Goal: Information Seeking & Learning: Learn about a topic

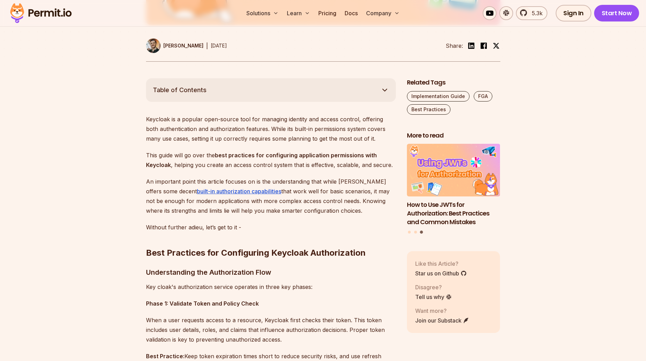
scroll to position [334, 0]
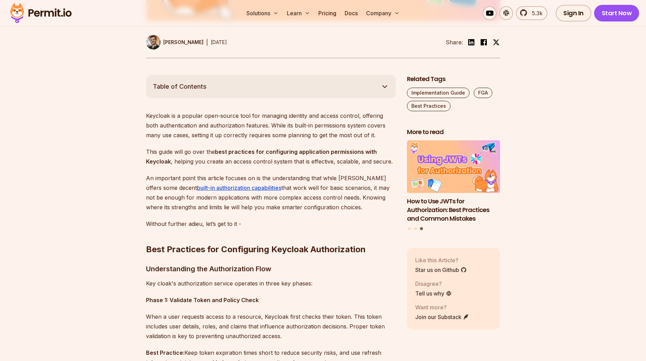
click at [229, 79] on button "Table of Contents" at bounding box center [271, 87] width 250 height 24
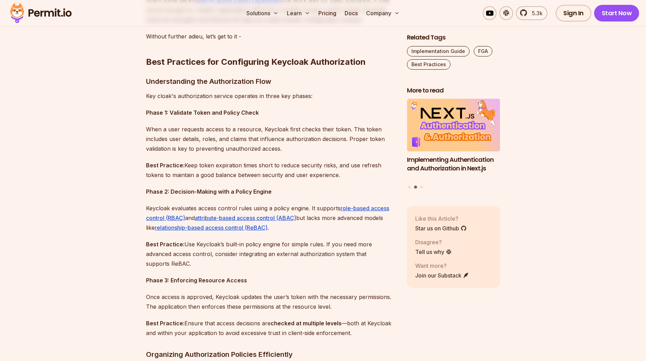
scroll to position [621, 0]
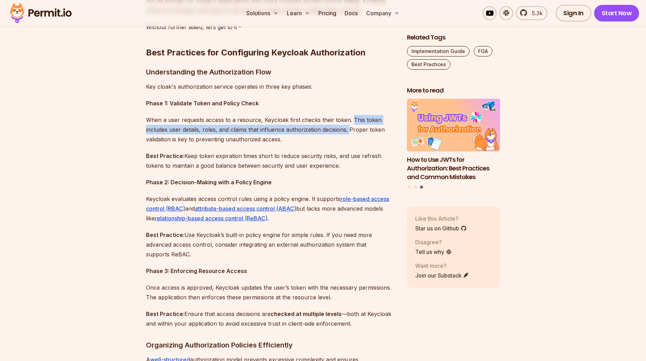
drag, startPoint x: 350, startPoint y: 129, endPoint x: 351, endPoint y: 121, distance: 8.8
click at [351, 121] on p "When a user requests access to a resource, Keycloak first checks their token. T…" at bounding box center [271, 129] width 250 height 29
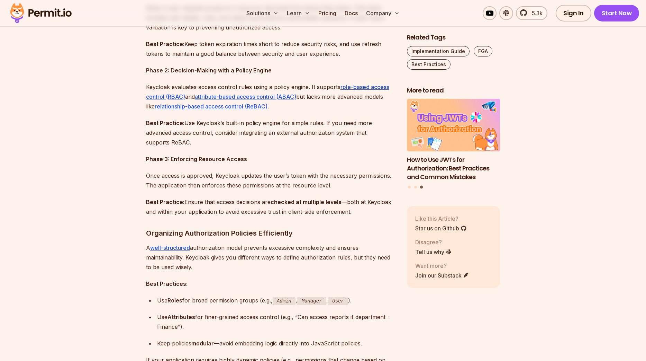
scroll to position [717, 0]
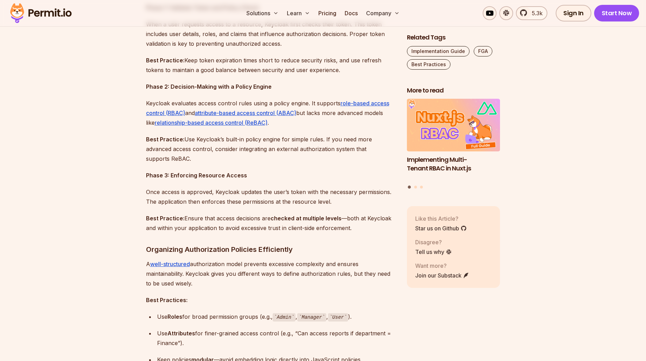
click at [177, 102] on p "Keycloak evaluates access control rules using a policy engine. It supports role…" at bounding box center [271, 112] width 250 height 29
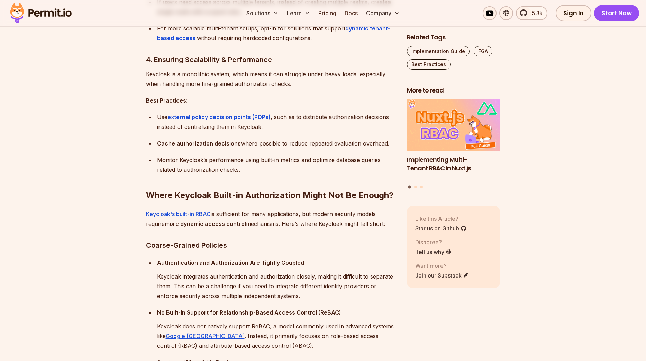
scroll to position [1195, 0]
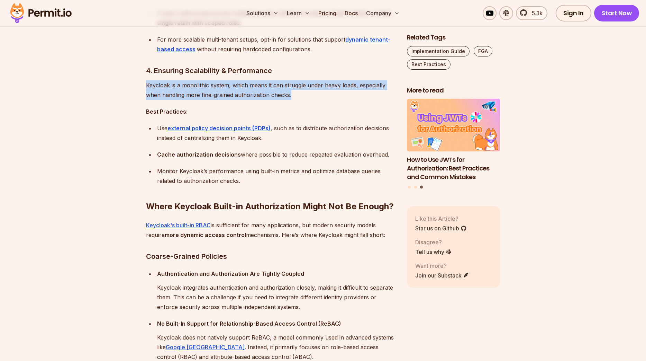
drag, startPoint x: 312, startPoint y: 94, endPoint x: 144, endPoint y: 88, distance: 168.0
click at [146, 88] on div "Keycloak is a popular open-source tool for managing identity and access control…" at bounding box center [271, 299] width 250 height 1917
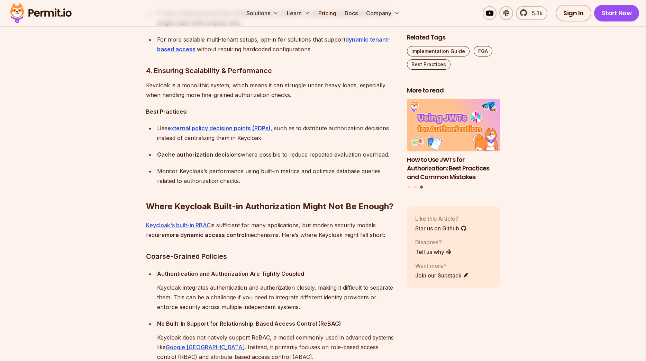
click at [155, 112] on strong "Best Practices:" at bounding box center [167, 111] width 42 height 7
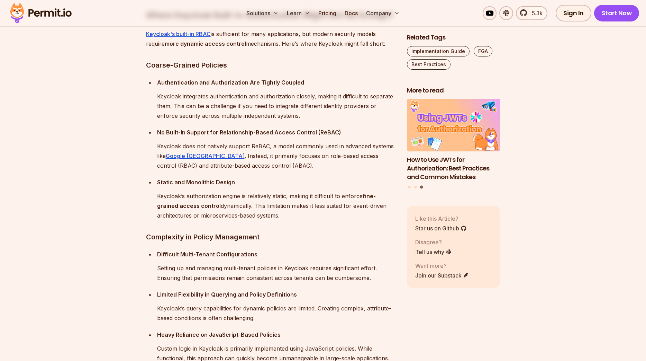
scroll to position [1338, 0]
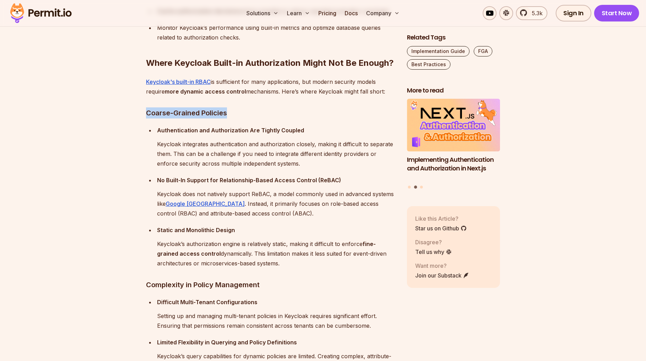
drag, startPoint x: 164, startPoint y: 114, endPoint x: 253, endPoint y: 123, distance: 89.1
click at [278, 120] on section "Table of Contents Best Practices for Configuring Keycloak Authorization Where K…" at bounding box center [323, 164] width 646 height 2186
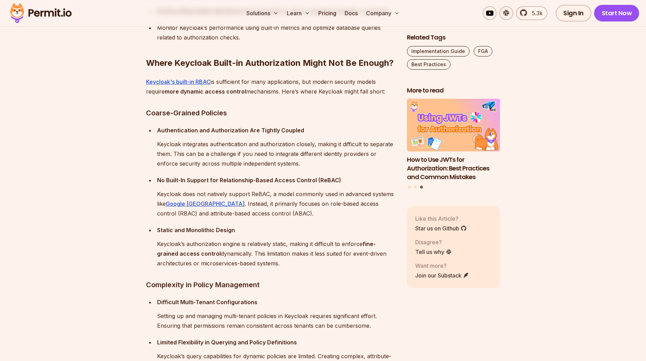
click at [233, 158] on p "Keycloak integrates authentication and authorization closely, making it difficu…" at bounding box center [276, 153] width 239 height 29
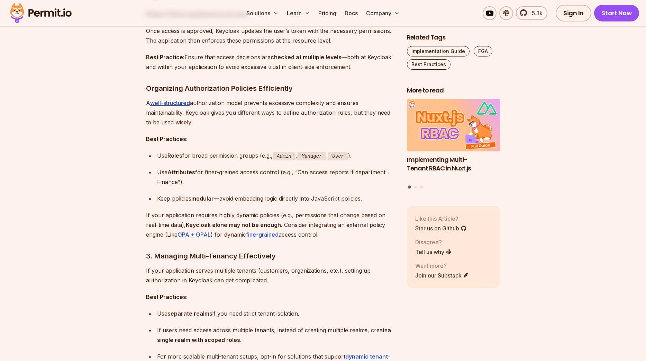
scroll to position [860, 0]
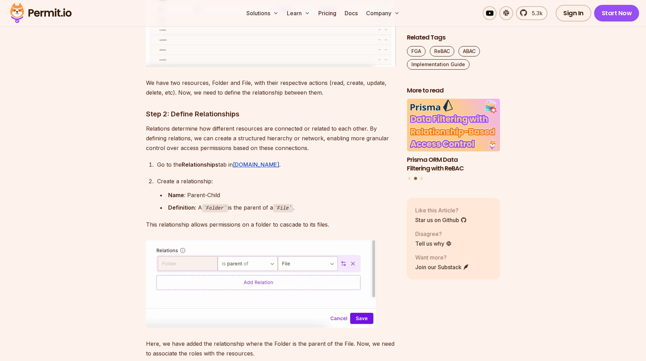
scroll to position [5304, 0]
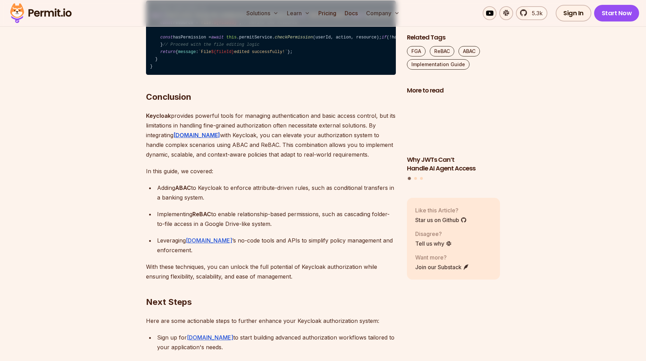
scroll to position [6451, 0]
